Goal: Task Accomplishment & Management: Manage account settings

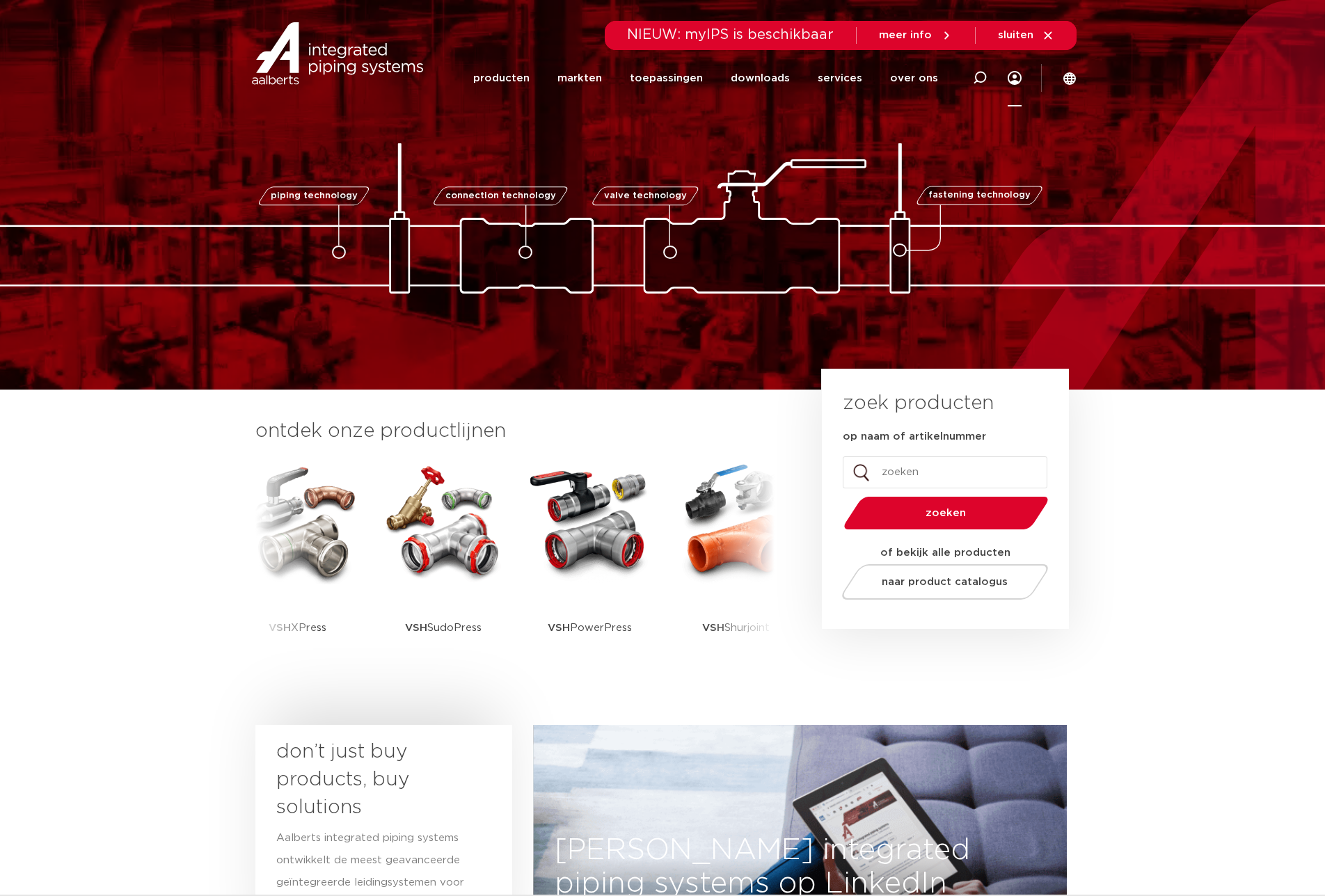
click at [1017, 78] on icon at bounding box center [1015, 78] width 14 height 14
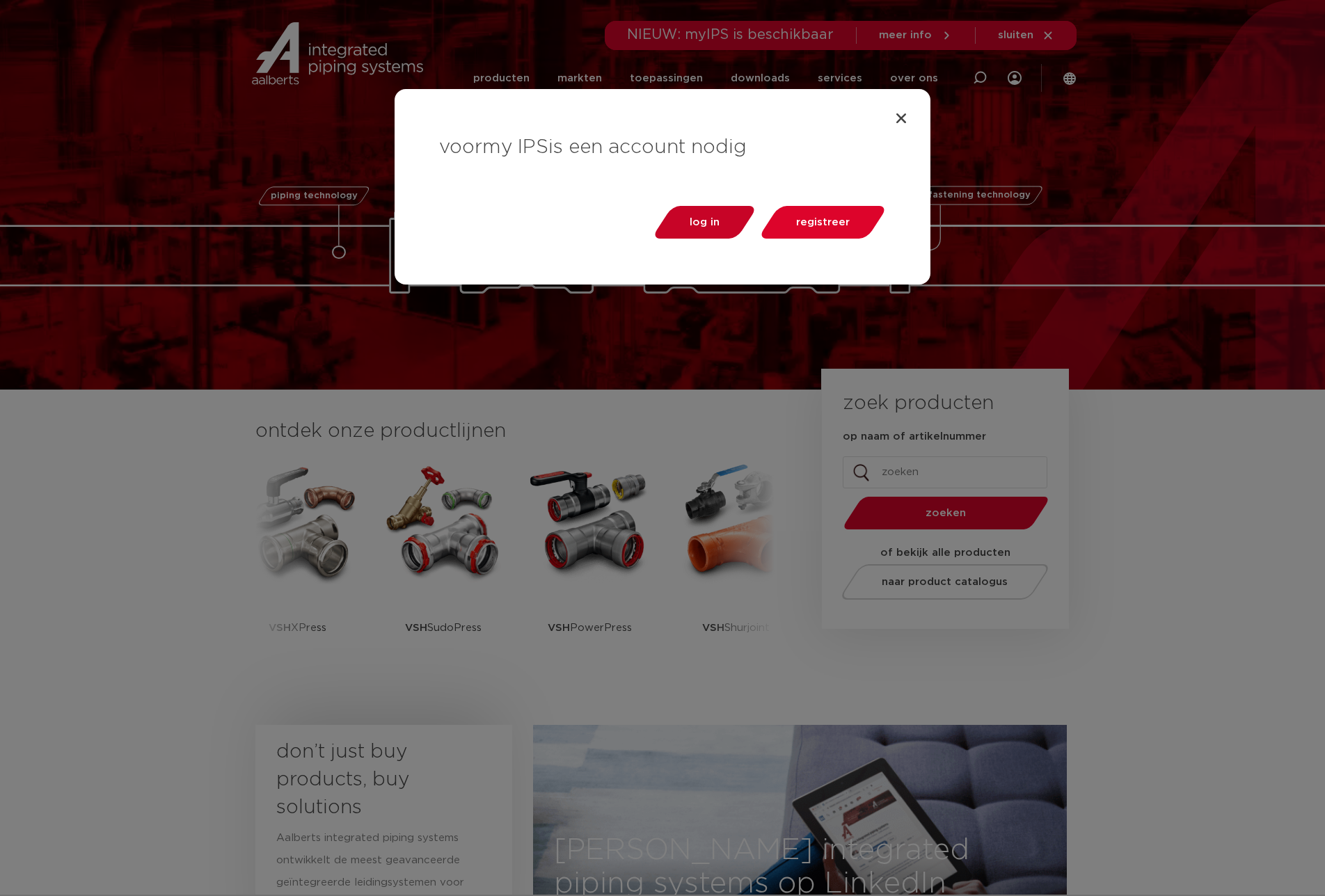
click at [713, 221] on span "log in" at bounding box center [705, 222] width 30 height 11
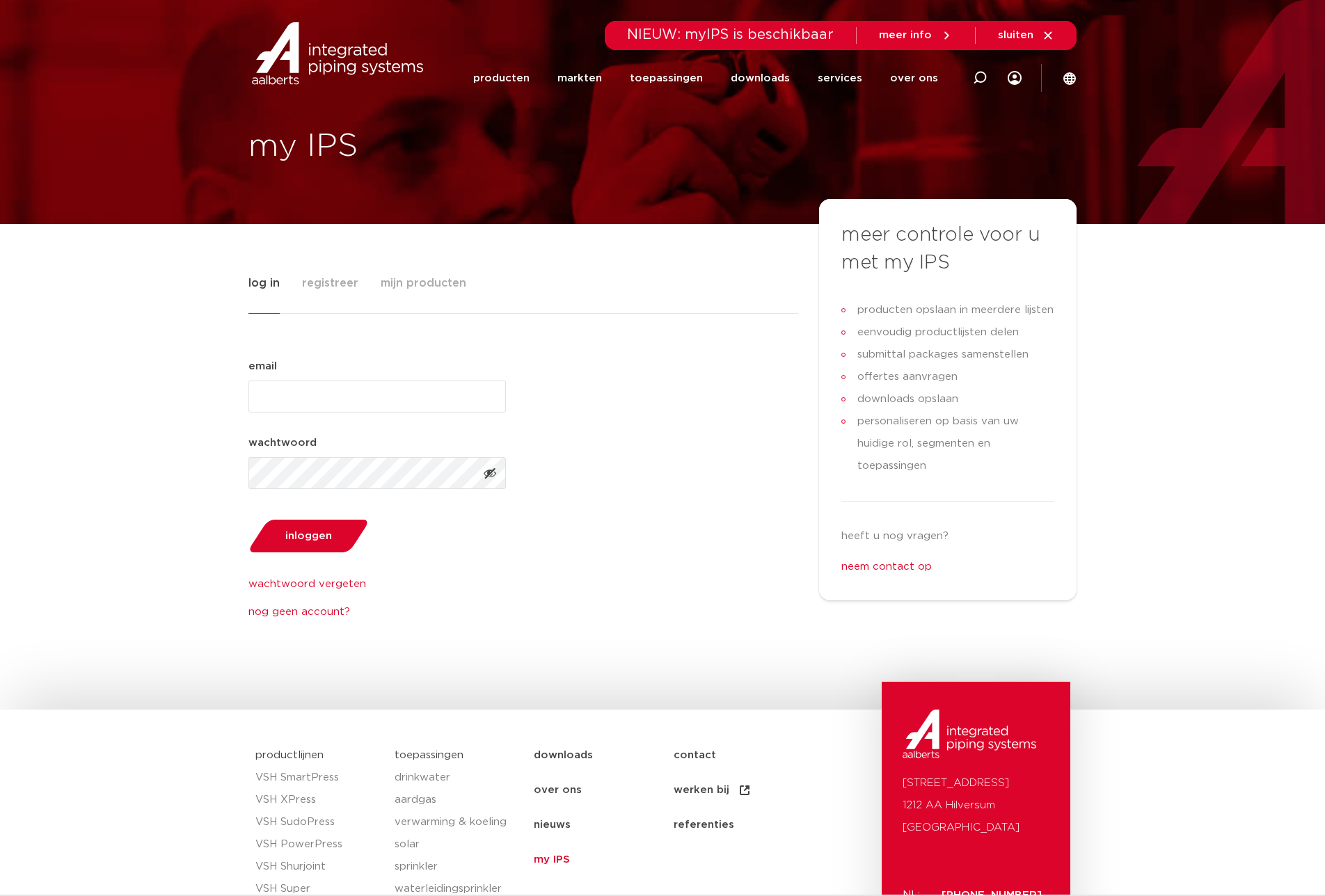
click at [409, 390] on input "email (Vereist)" at bounding box center [377, 396] width 257 height 32
click at [361, 397] on input "email (Vereist)" at bounding box center [377, 396] width 257 height 32
paste input "hallo2@rubydorsman.nl"
type input "hallo2@rubydorsman.nl"
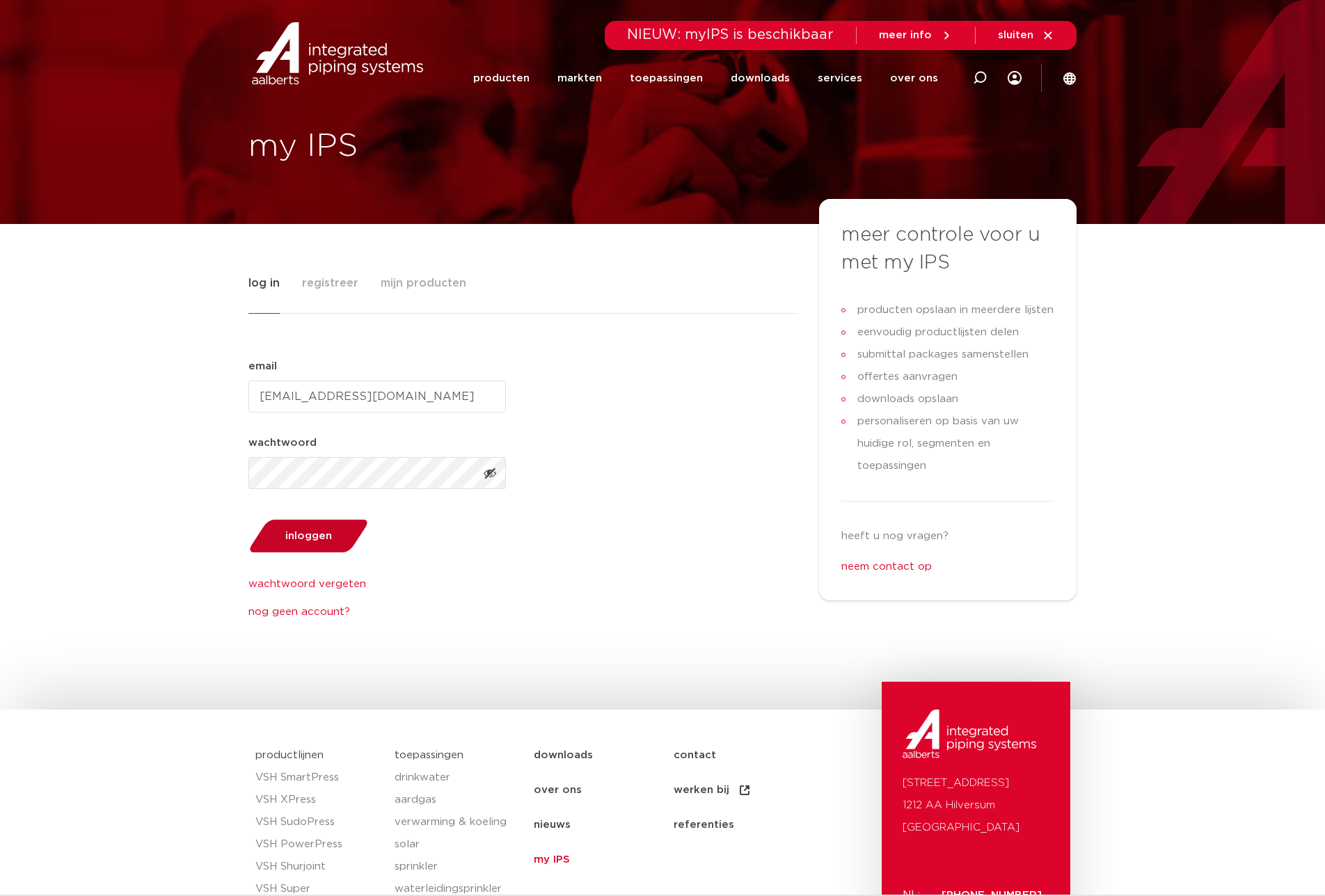
click at [315, 541] on button "inloggen" at bounding box center [308, 536] width 129 height 35
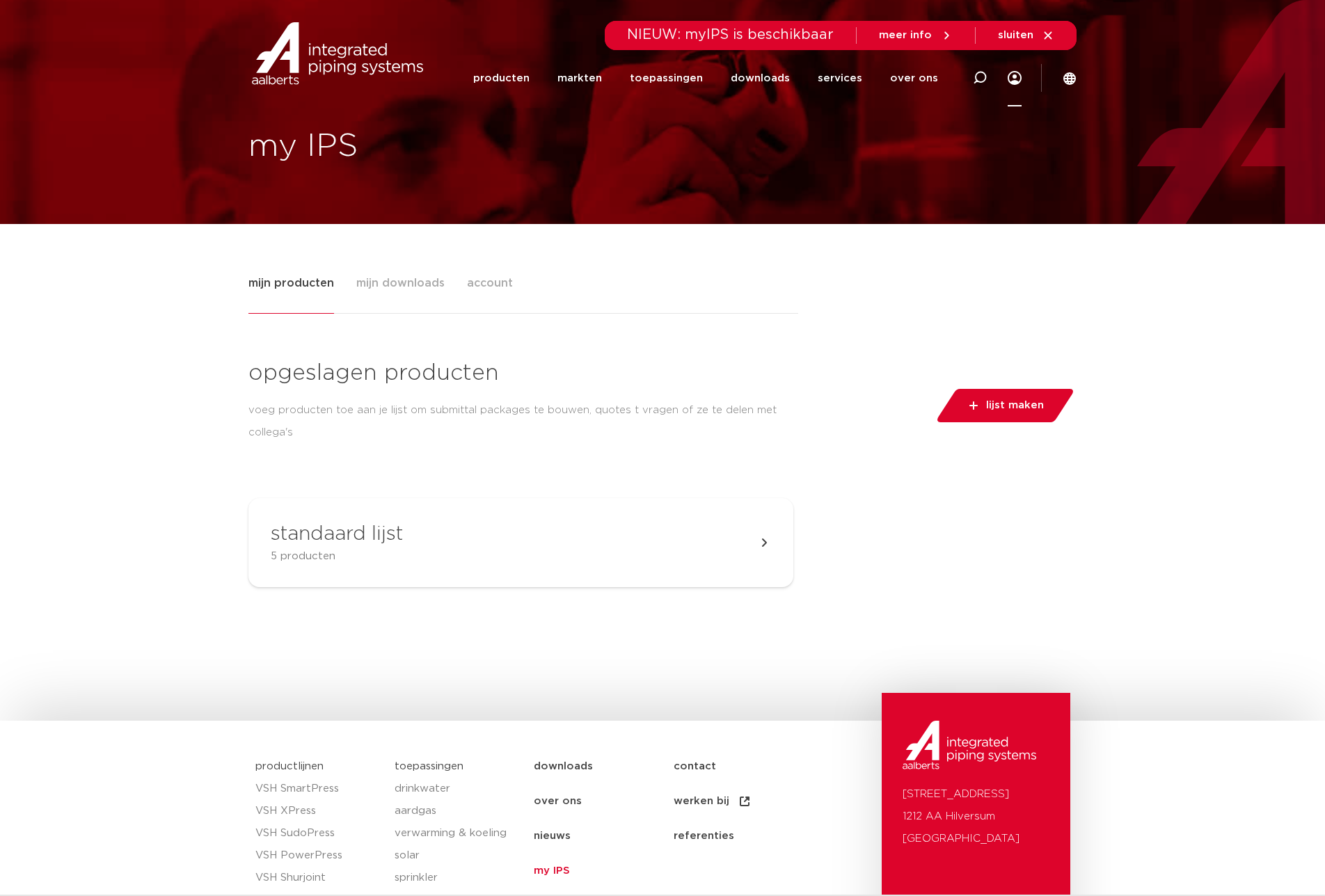
drag, startPoint x: 1255, startPoint y: 370, endPoint x: 1226, endPoint y: 250, distance: 123.5
click at [1255, 370] on div "mijn producten mijn downloads account opgeslagen producten voeg producten toe a…" at bounding box center [662, 472] width 1325 height 496
click at [1013, 82] on link "Menu" at bounding box center [1015, 78] width 14 height 56
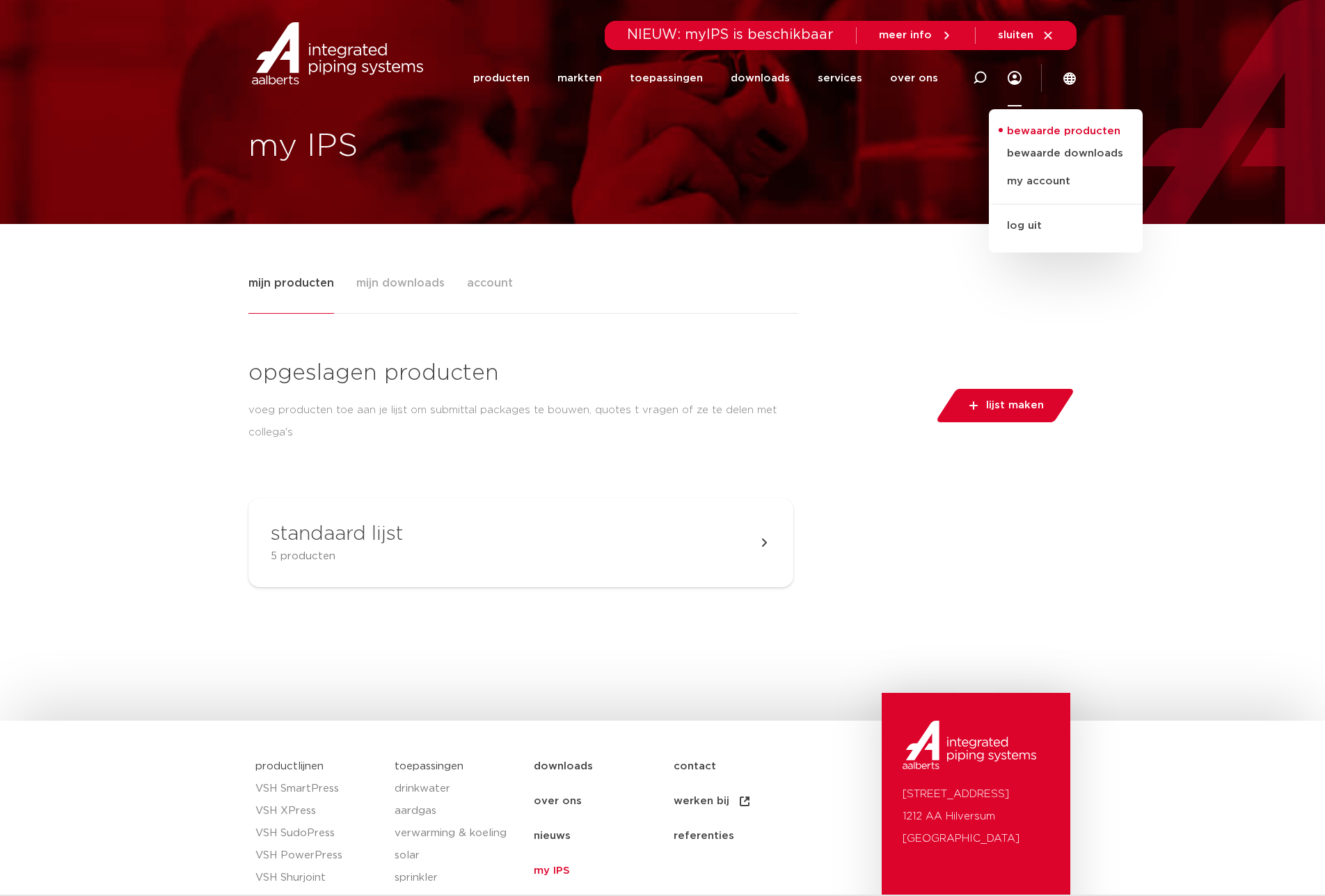
scroll to position [1, 0]
